Goal: Task Accomplishment & Management: Manage account settings

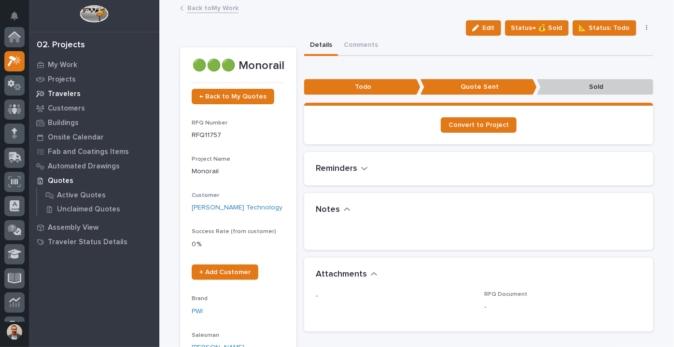
scroll to position [24, 0]
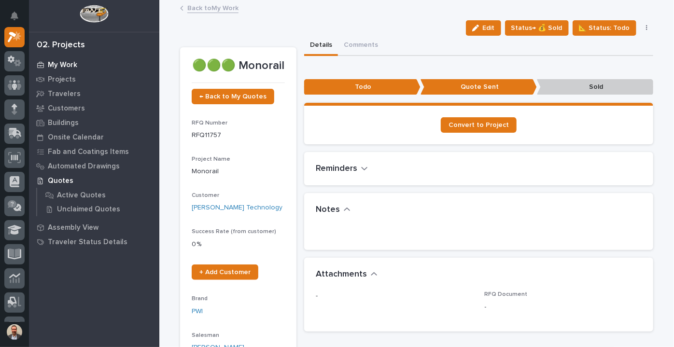
click at [70, 59] on div "My Work" at bounding box center [94, 65] width 126 height 14
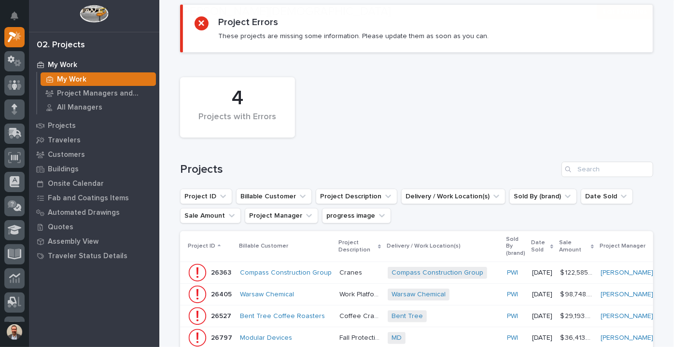
scroll to position [131, 0]
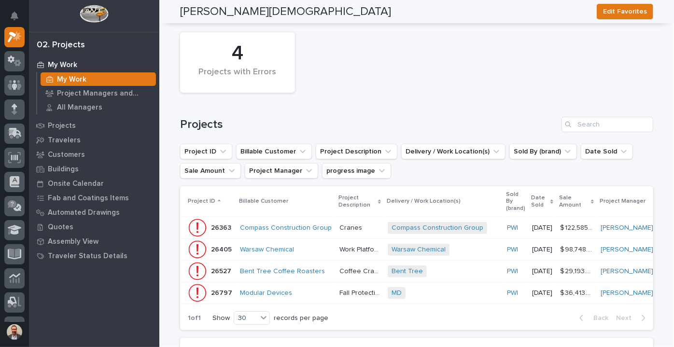
click at [532, 224] on p "[DATE]" at bounding box center [542, 228] width 20 height 8
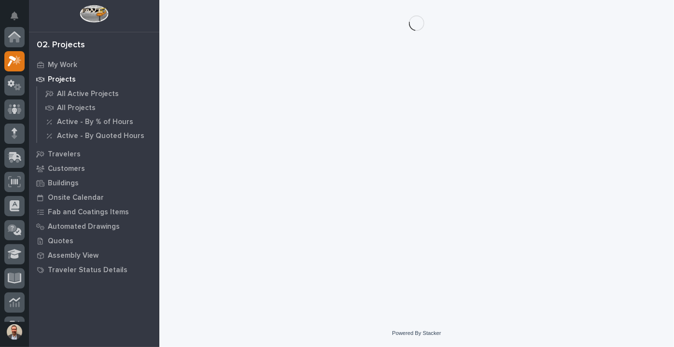
scroll to position [24, 0]
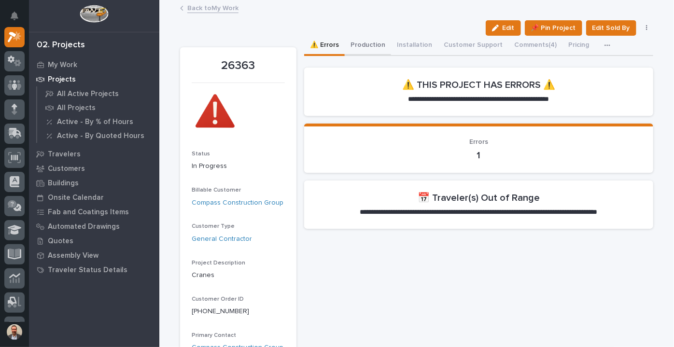
click at [366, 47] on button "Production" at bounding box center [368, 46] width 46 height 20
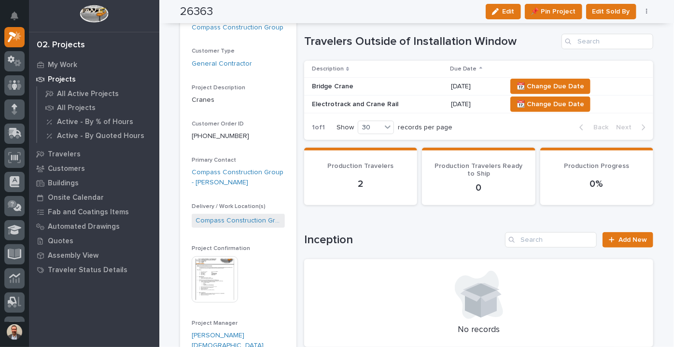
scroll to position [43, 0]
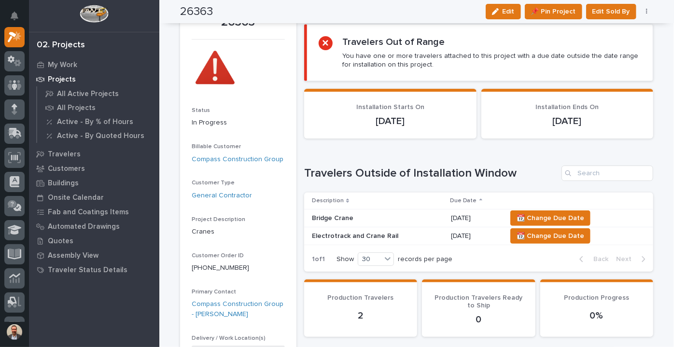
click at [417, 217] on p "Bridge Crane" at bounding box center [377, 218] width 131 height 8
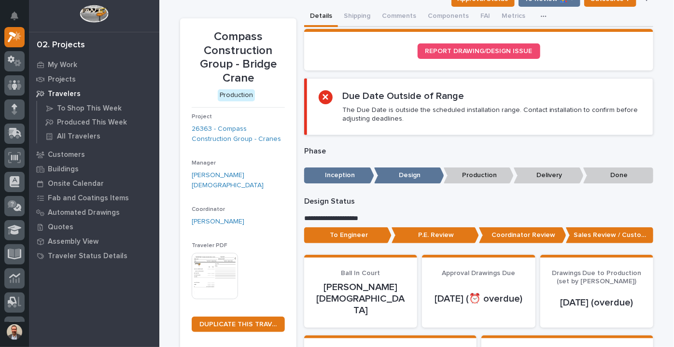
scroll to position [175, 0]
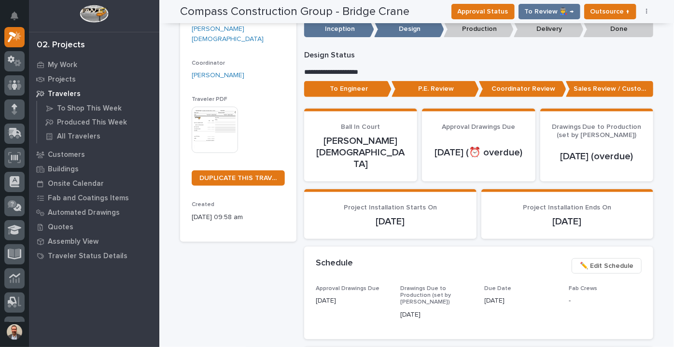
click at [210, 120] on img at bounding box center [215, 130] width 46 height 46
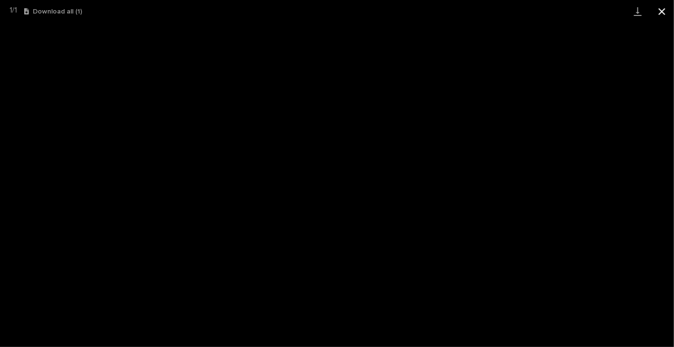
click at [662, 8] on button "Close gallery" at bounding box center [662, 11] width 24 height 23
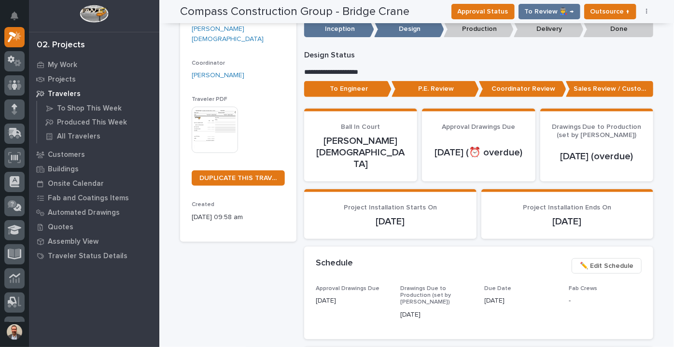
scroll to position [0, 0]
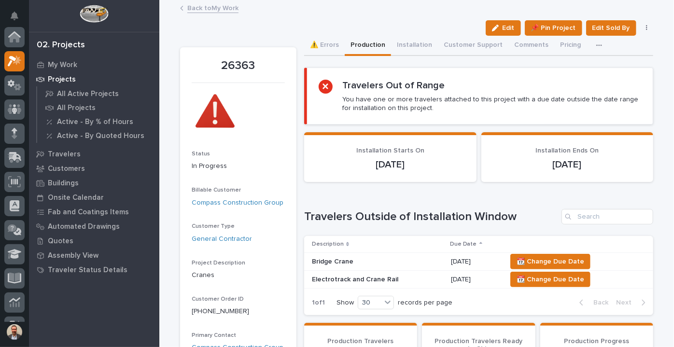
scroll to position [24, 0]
click at [427, 278] on p "Electrotrack and Crane Rail" at bounding box center [377, 280] width 131 height 8
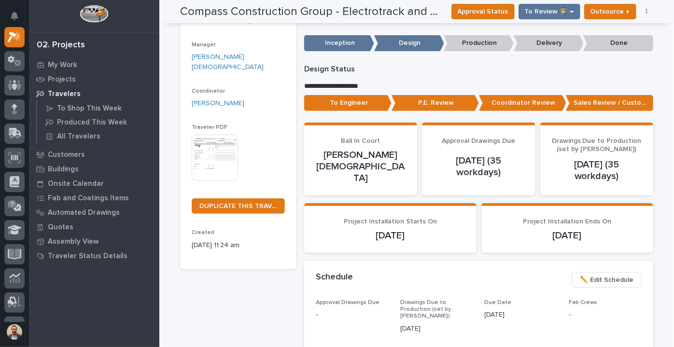
scroll to position [175, 0]
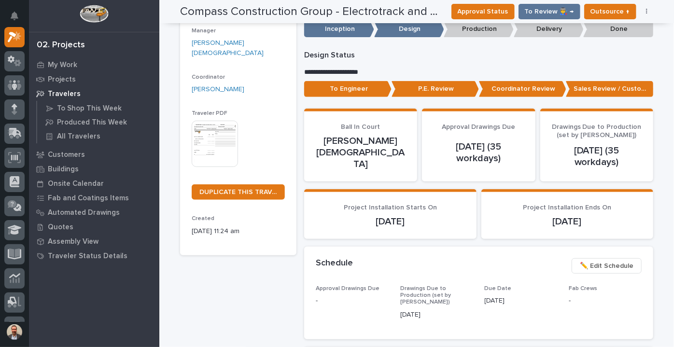
click at [209, 121] on img at bounding box center [215, 144] width 46 height 46
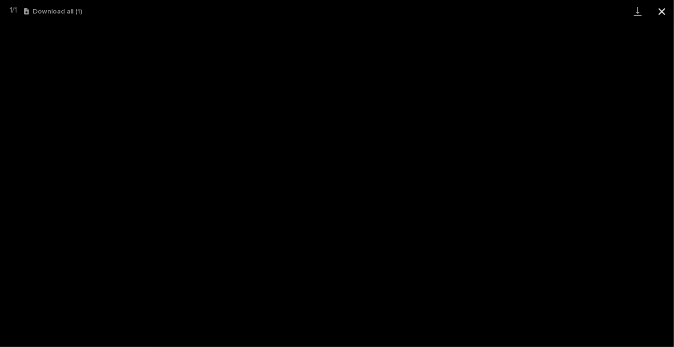
click at [660, 6] on button "Close gallery" at bounding box center [662, 11] width 24 height 23
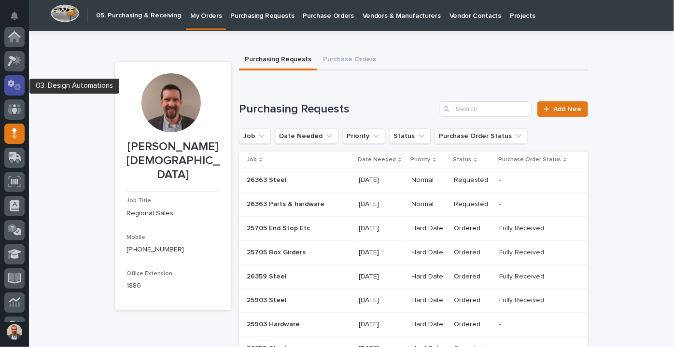
click at [13, 82] on icon at bounding box center [11, 83] width 7 height 7
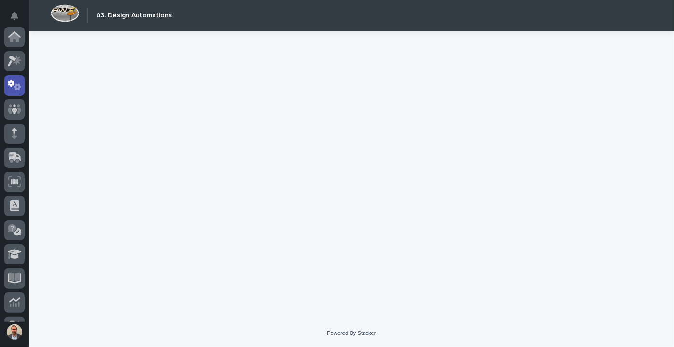
scroll to position [48, 0]
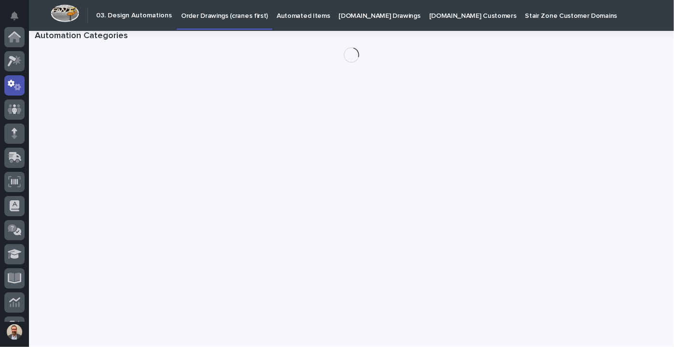
scroll to position [48, 0]
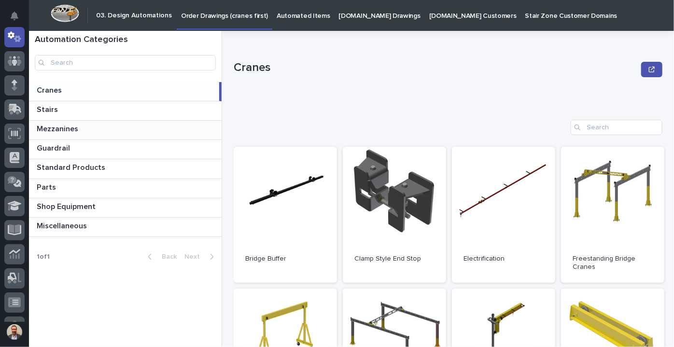
click at [62, 129] on p "Mezzanines" at bounding box center [58, 128] width 43 height 11
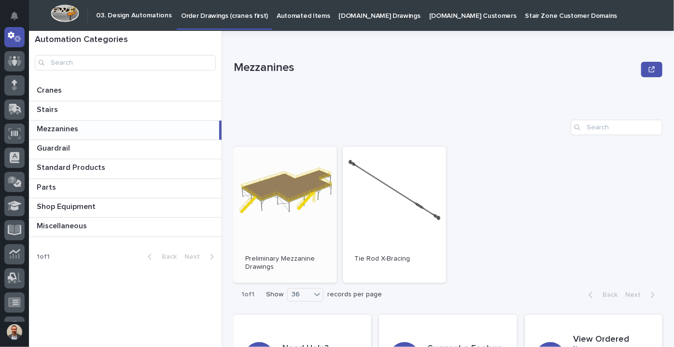
click at [267, 194] on link "Open" at bounding box center [285, 215] width 103 height 136
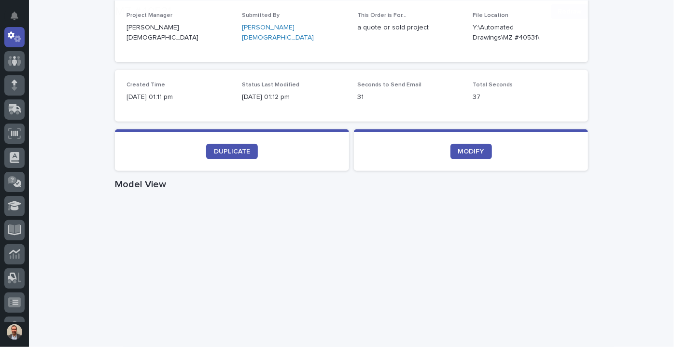
scroll to position [263, 0]
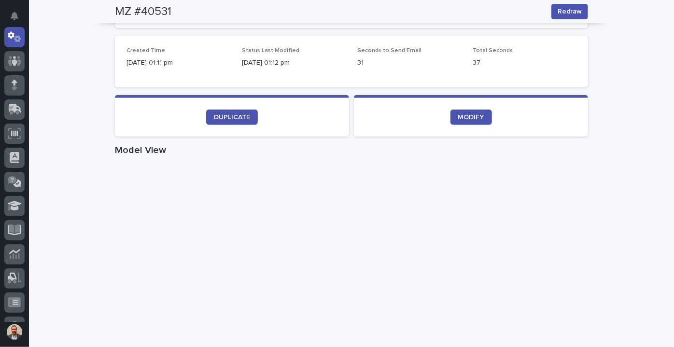
click at [222, 106] on section "DUPLICATE" at bounding box center [232, 116] width 234 height 42
click at [223, 114] on span "DUPLICATE" at bounding box center [232, 117] width 36 height 7
click at [240, 115] on span "DUPLICATE" at bounding box center [232, 117] width 36 height 7
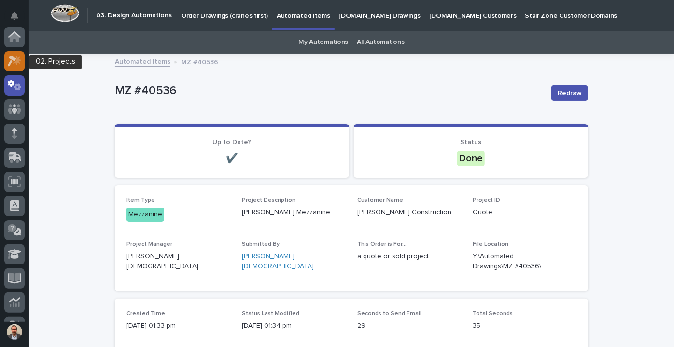
click at [16, 53] on div at bounding box center [14, 61] width 20 height 20
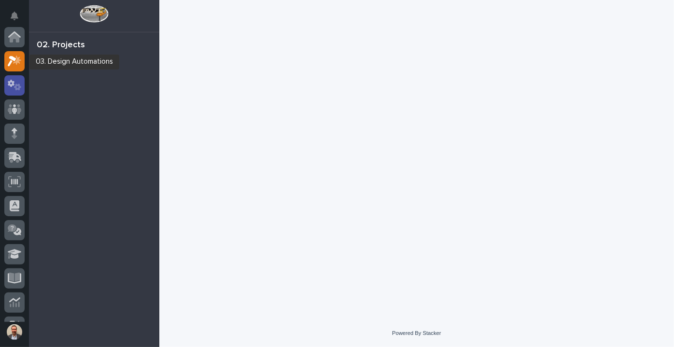
scroll to position [24, 0]
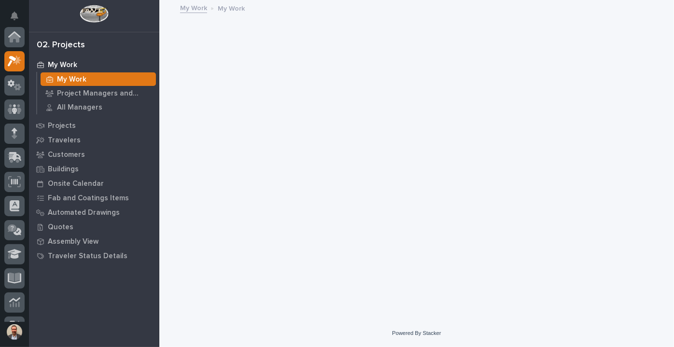
scroll to position [24, 0]
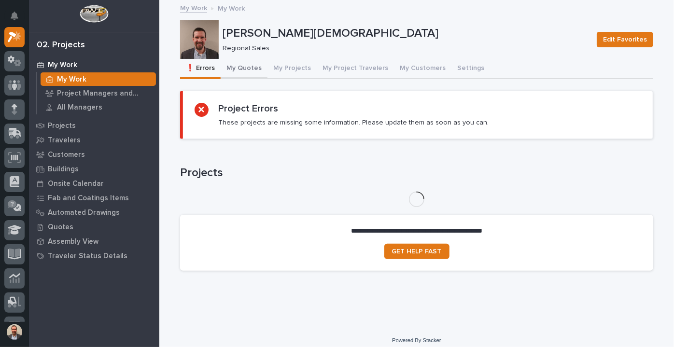
click at [242, 71] on button "My Quotes" at bounding box center [244, 69] width 47 height 20
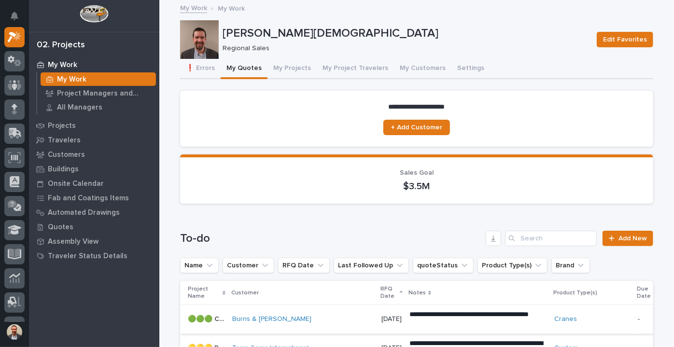
scroll to position [175, 0]
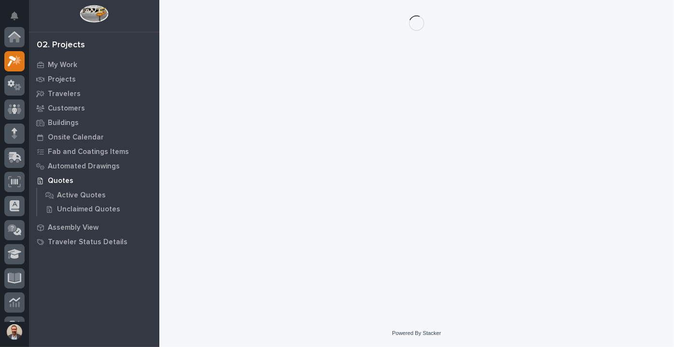
scroll to position [24, 0]
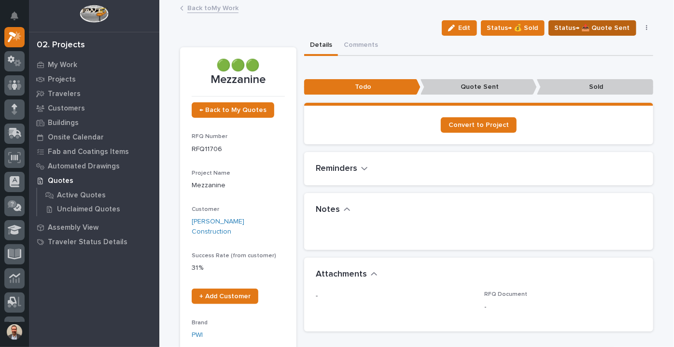
click at [616, 27] on span "Status→ 📤 Quote Sent" at bounding box center [592, 28] width 75 height 12
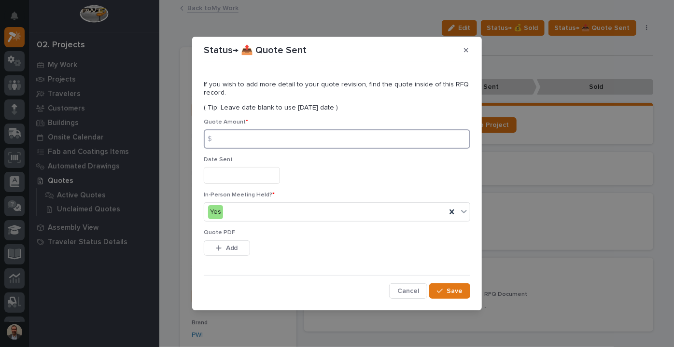
click at [302, 148] on input at bounding box center [337, 138] width 267 height 19
type input "58969"
click at [280, 173] on input "text" at bounding box center [242, 175] width 76 height 17
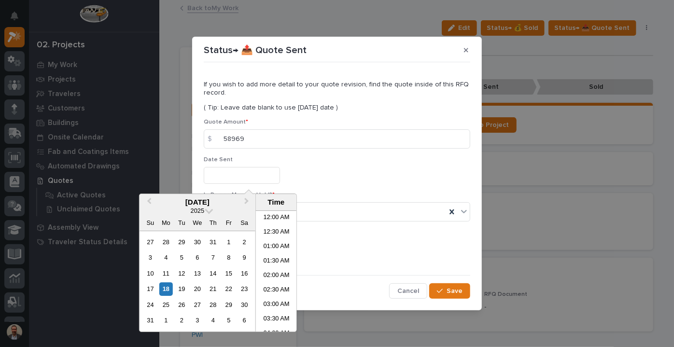
scroll to position [338, 0]
click at [168, 291] on div "18" at bounding box center [165, 289] width 13 height 13
type input "**********"
click at [366, 190] on div "**********" at bounding box center [337, 174] width 267 height 35
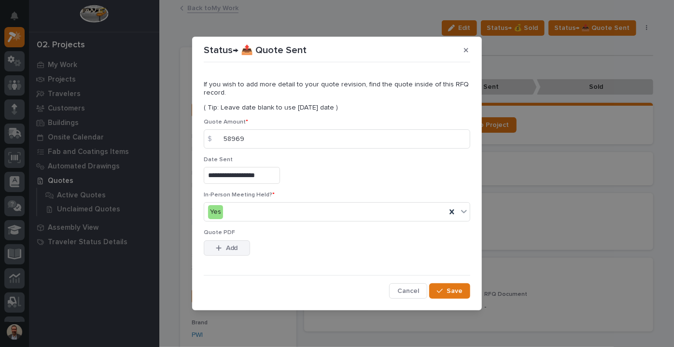
click at [229, 248] on span "Add" at bounding box center [232, 248] width 12 height 9
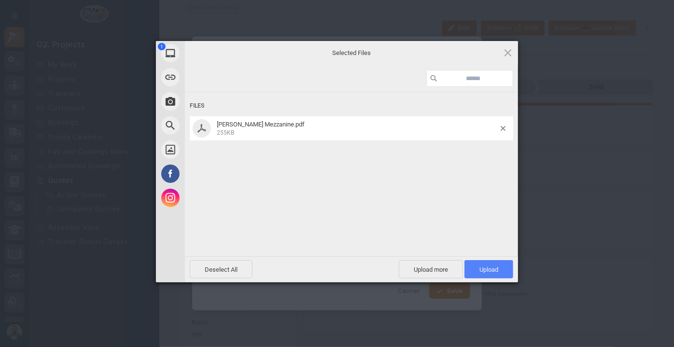
click at [486, 267] on span "Upload 1" at bounding box center [489, 269] width 19 height 7
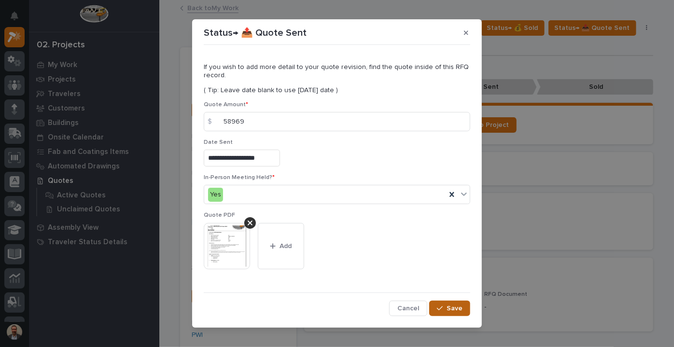
click at [451, 308] on span "Save" at bounding box center [455, 308] width 16 height 9
